Goal: Check status: Check status

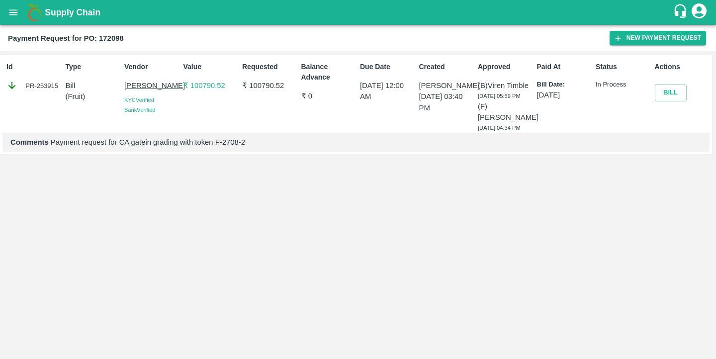
drag, startPoint x: 496, startPoint y: 83, endPoint x: 502, endPoint y: 144, distance: 60.9
click at [502, 133] on div "(B) Viren Timble 28 Aug 2025, 05:59 PM (F) Revanasidda Rodagi 03 Sep 2025, 04:3…" at bounding box center [505, 106] width 55 height 53
click at [555, 106] on div "Paid At Bill Date: 28 Aug 2025" at bounding box center [562, 95] width 59 height 75
drag, startPoint x: 545, startPoint y: 82, endPoint x: 545, endPoint y: 107, distance: 25.3
click at [545, 107] on div "Paid At Bill Date: 28 Aug 2025" at bounding box center [562, 95] width 59 height 75
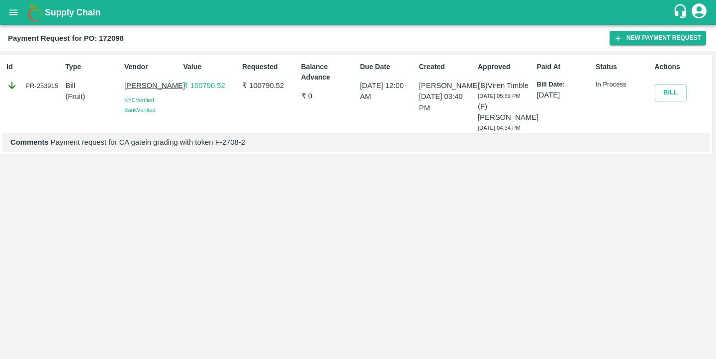
click at [545, 107] on div "Paid At Bill Date: 28 Aug 2025" at bounding box center [562, 95] width 59 height 75
drag, startPoint x: 625, startPoint y: 84, endPoint x: 593, endPoint y: 84, distance: 31.8
click at [593, 84] on div "Status In Process" at bounding box center [620, 95] width 59 height 75
drag, startPoint x: 38, startPoint y: 84, endPoint x: 61, endPoint y: 84, distance: 22.9
click at [61, 84] on div "PR-253915" at bounding box center [33, 85] width 55 height 11
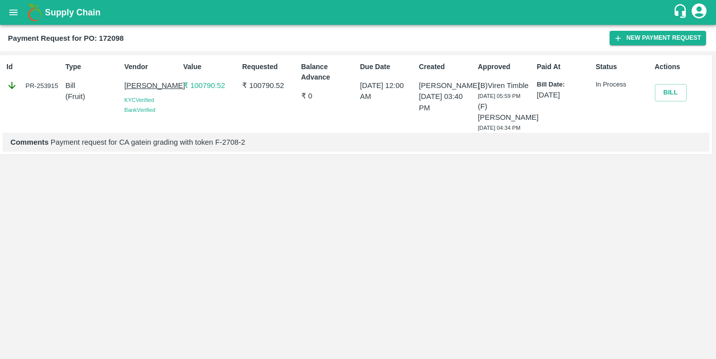
click at [60, 84] on div "PR-253915" at bounding box center [33, 85] width 55 height 11
click at [199, 88] on p "₹ 100790.52" at bounding box center [210, 85] width 55 height 11
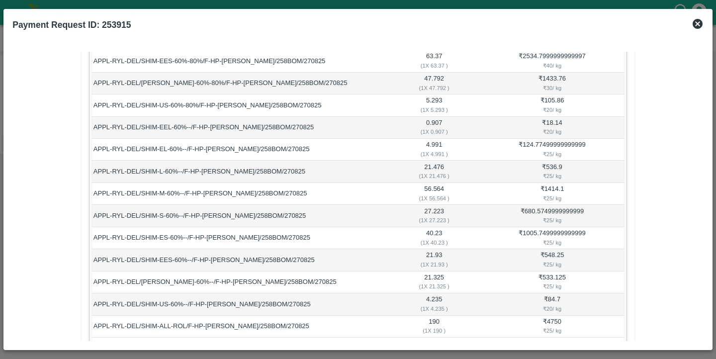
scroll to position [534, 0]
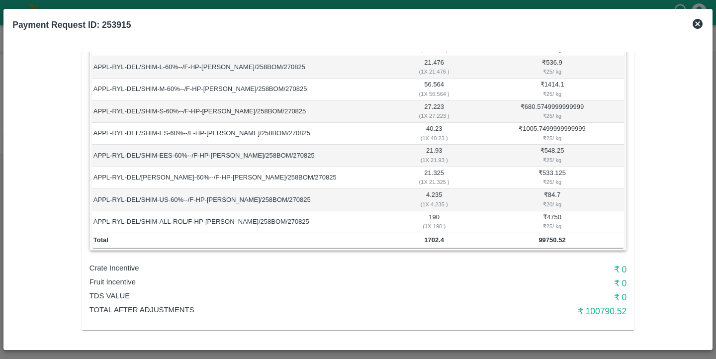
click at [698, 22] on icon at bounding box center [697, 24] width 12 height 12
